Goal: Transaction & Acquisition: Purchase product/service

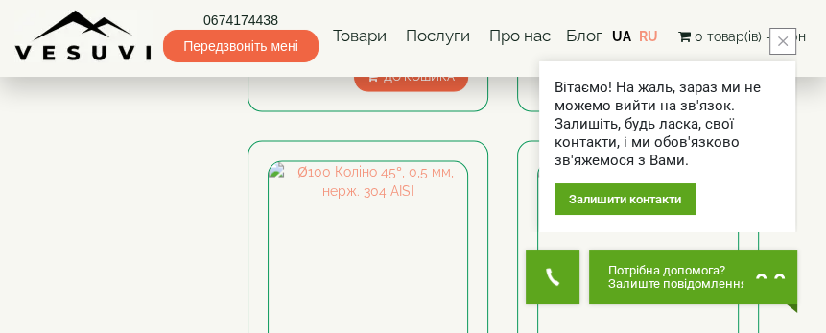
scroll to position [2110, 0]
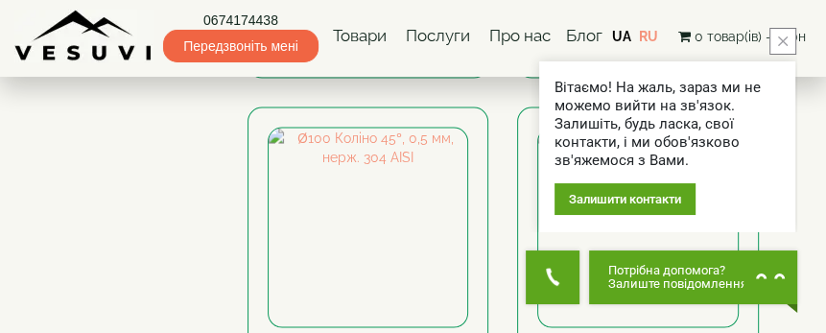
click at [786, 38] on icon "close button" at bounding box center [783, 41] width 10 height 10
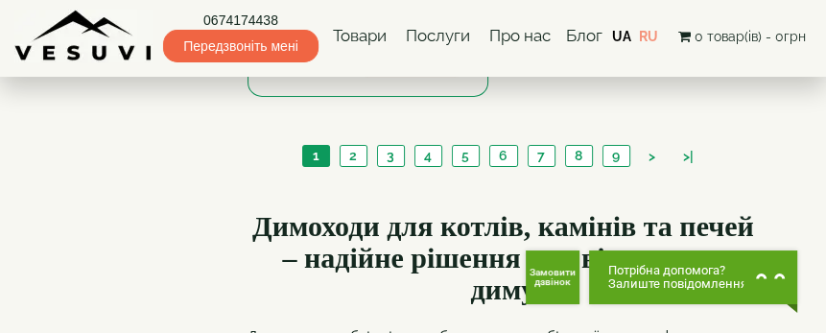
scroll to position [3645, 0]
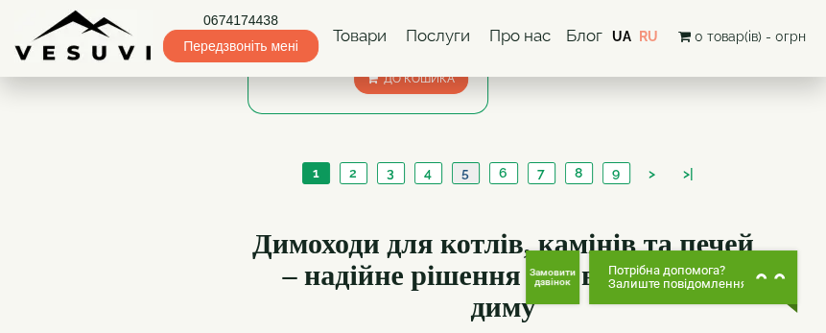
click at [467, 163] on link "5" at bounding box center [465, 173] width 27 height 20
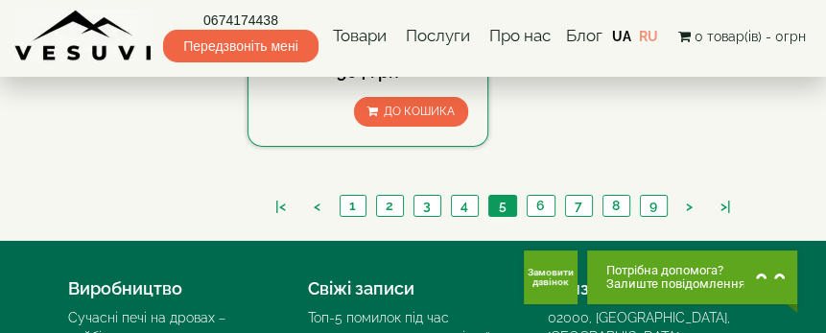
scroll to position [3548, 0]
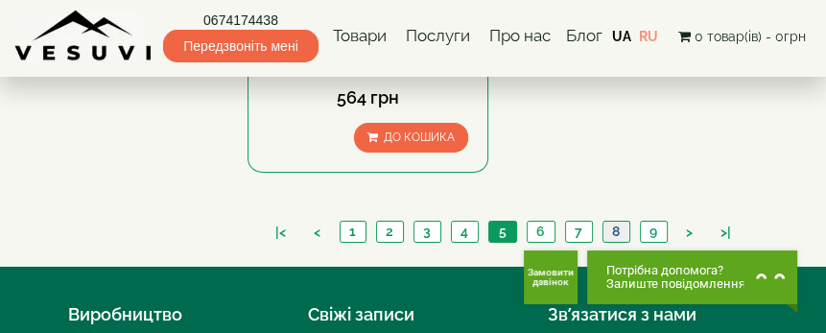
click at [608, 222] on link "8" at bounding box center [615, 232] width 27 height 20
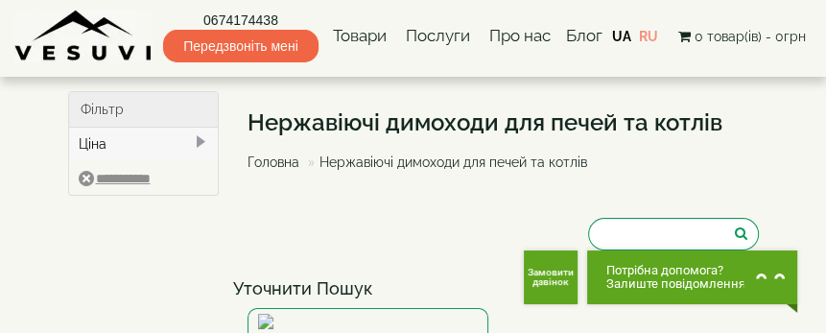
click at [158, 110] on div "Фільтр" at bounding box center [144, 109] width 150 height 35
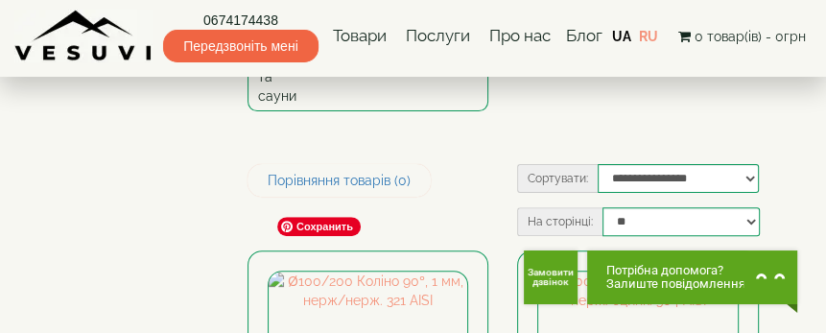
scroll to position [288, 0]
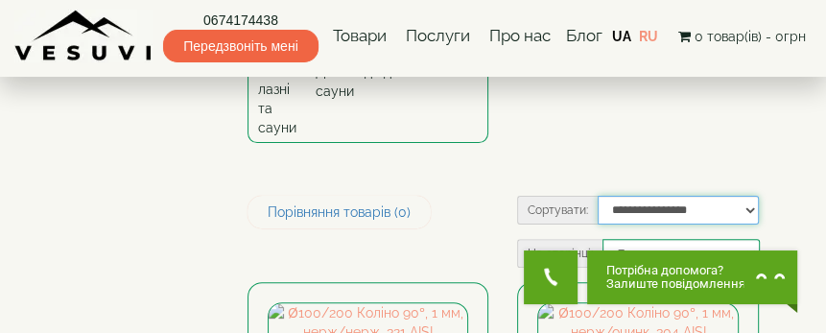
click at [654, 196] on select "**********" at bounding box center [678, 210] width 161 height 29
select select "**********"
click at [598, 196] on select "**********" at bounding box center [678, 210] width 161 height 29
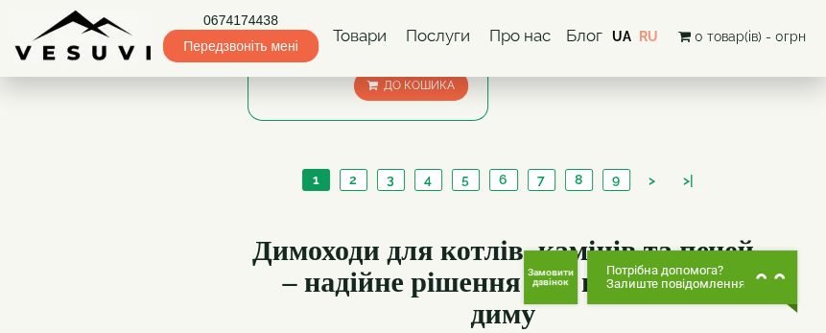
scroll to position [3645, 0]
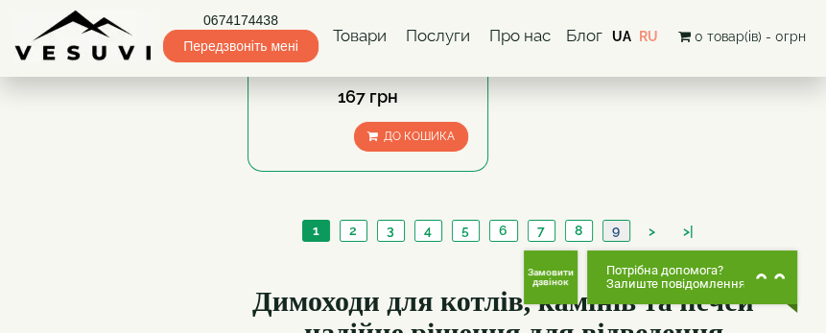
click at [616, 221] on link "9" at bounding box center [615, 231] width 27 height 20
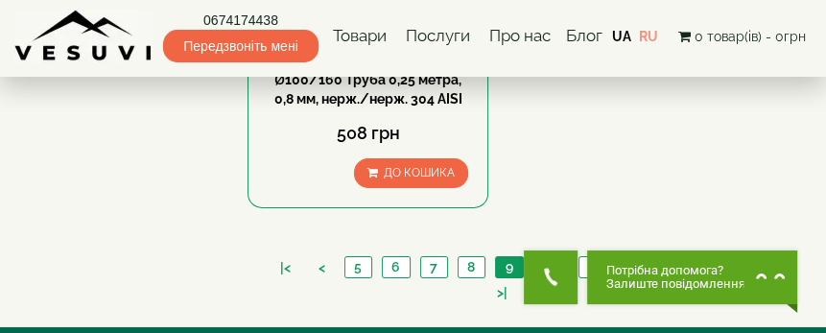
scroll to position [3548, 0]
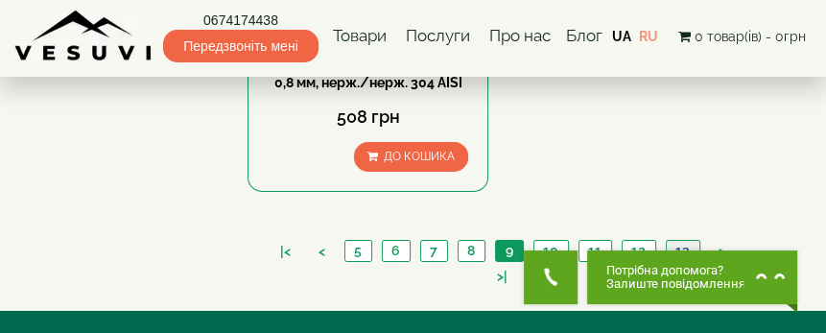
click at [666, 241] on link "13" at bounding box center [683, 251] width 34 height 20
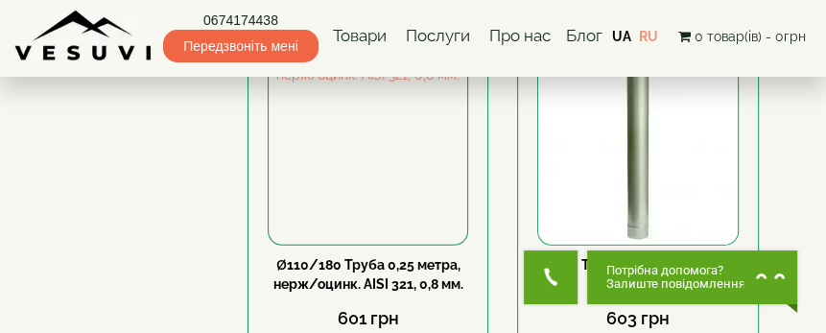
scroll to position [2973, 0]
